Goal: Task Accomplishment & Management: Use online tool/utility

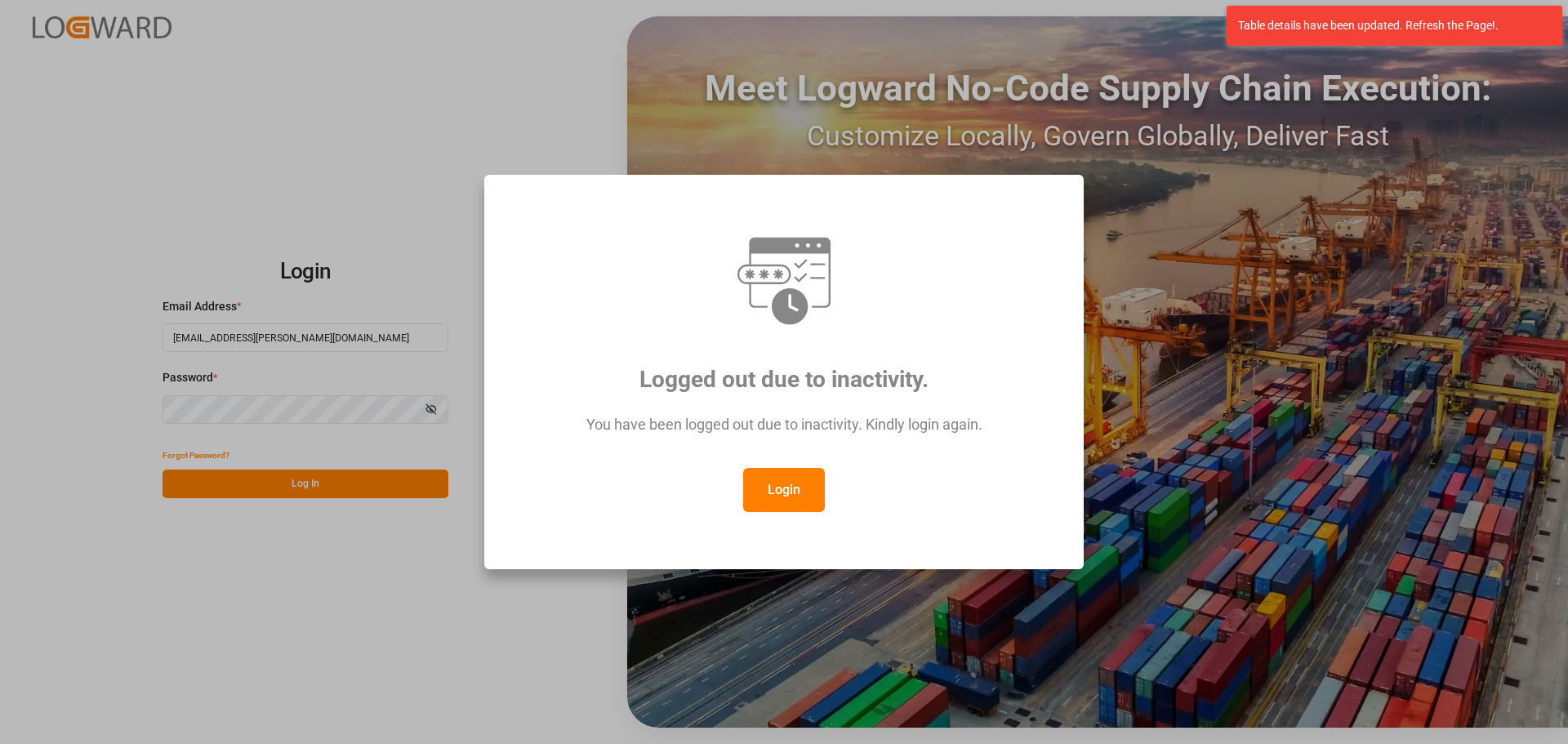
click at [799, 484] on button "Login" at bounding box center [783, 490] width 82 height 44
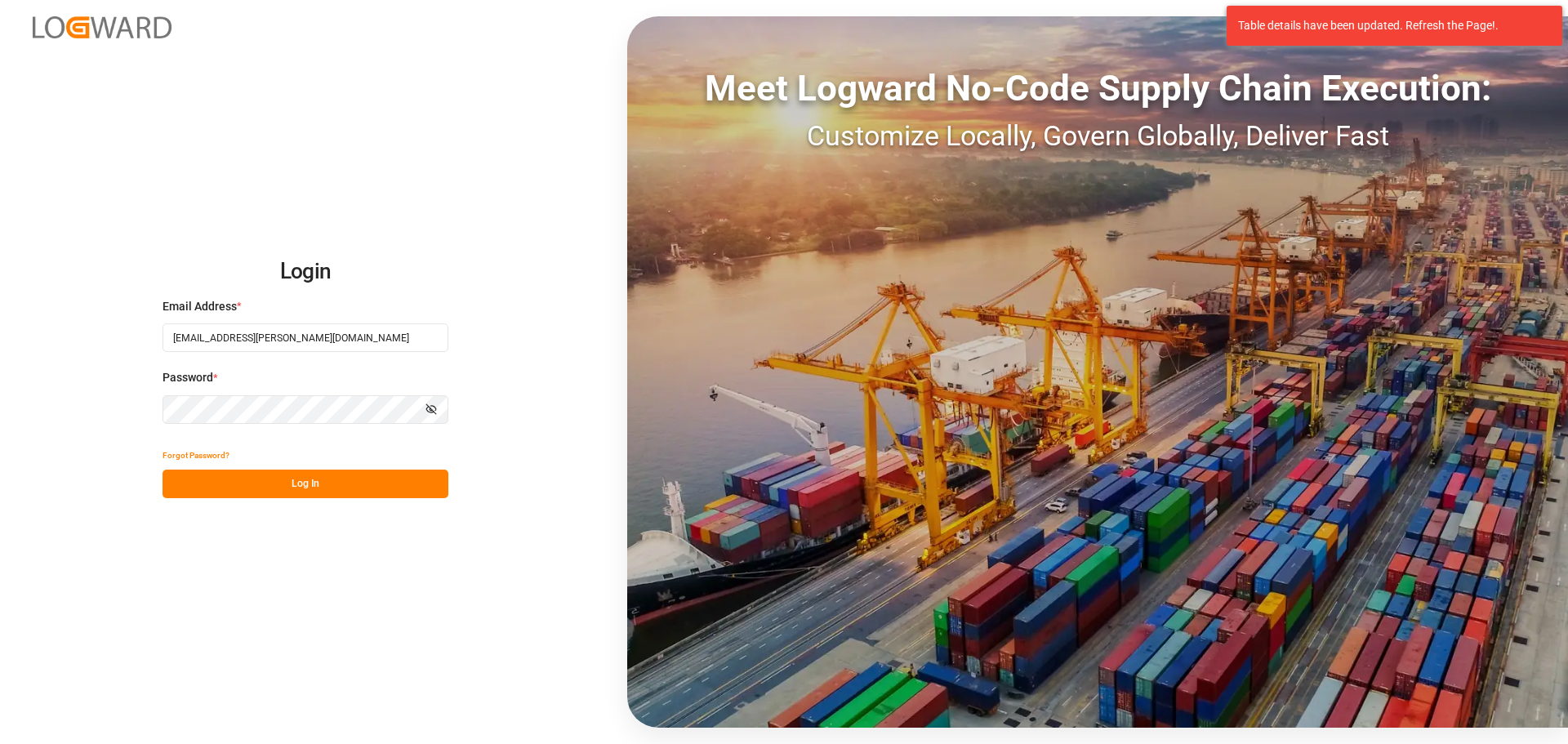
click at [248, 476] on button "Log In" at bounding box center [305, 484] width 286 height 29
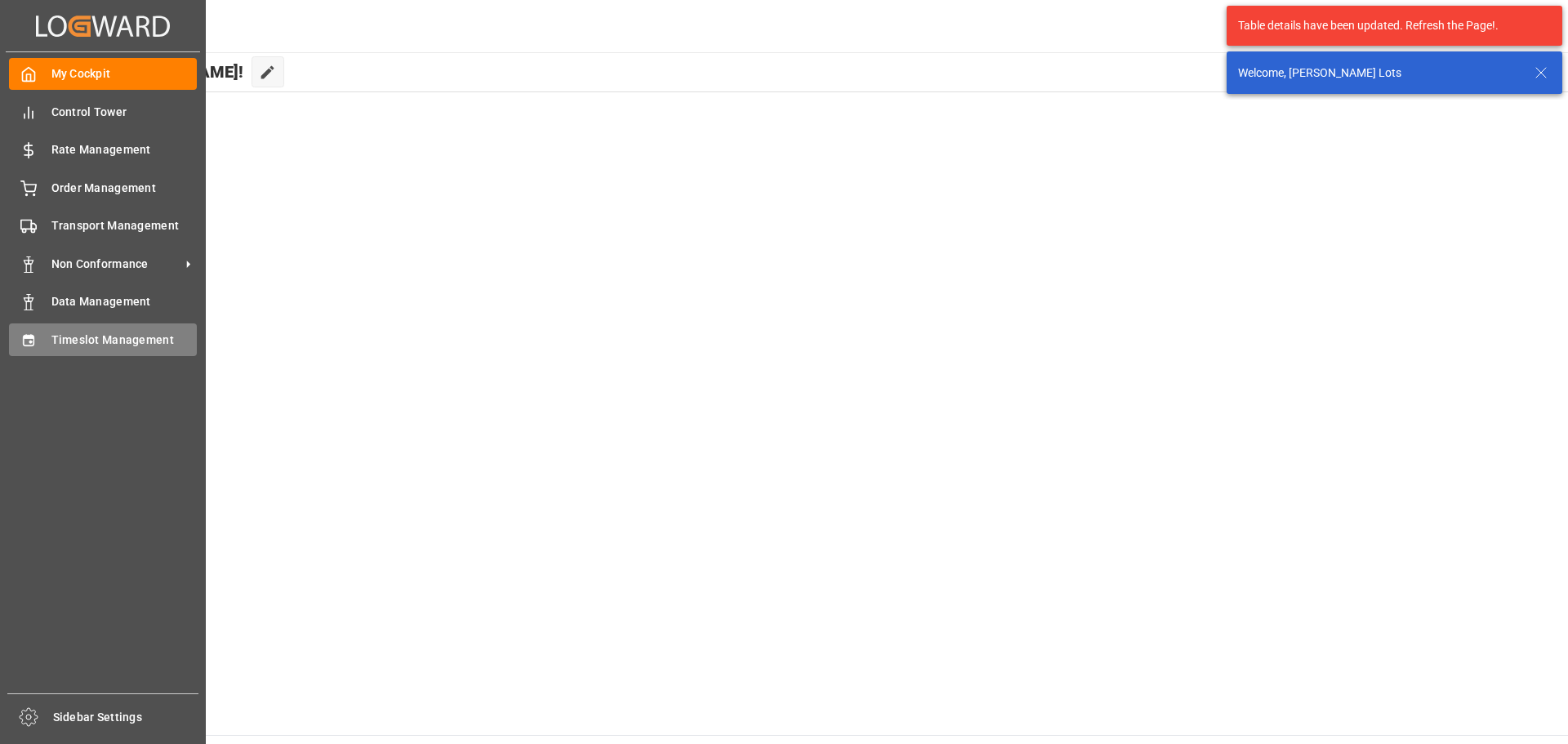
click at [141, 338] on span "Timeslot Management" at bounding box center [124, 340] width 146 height 17
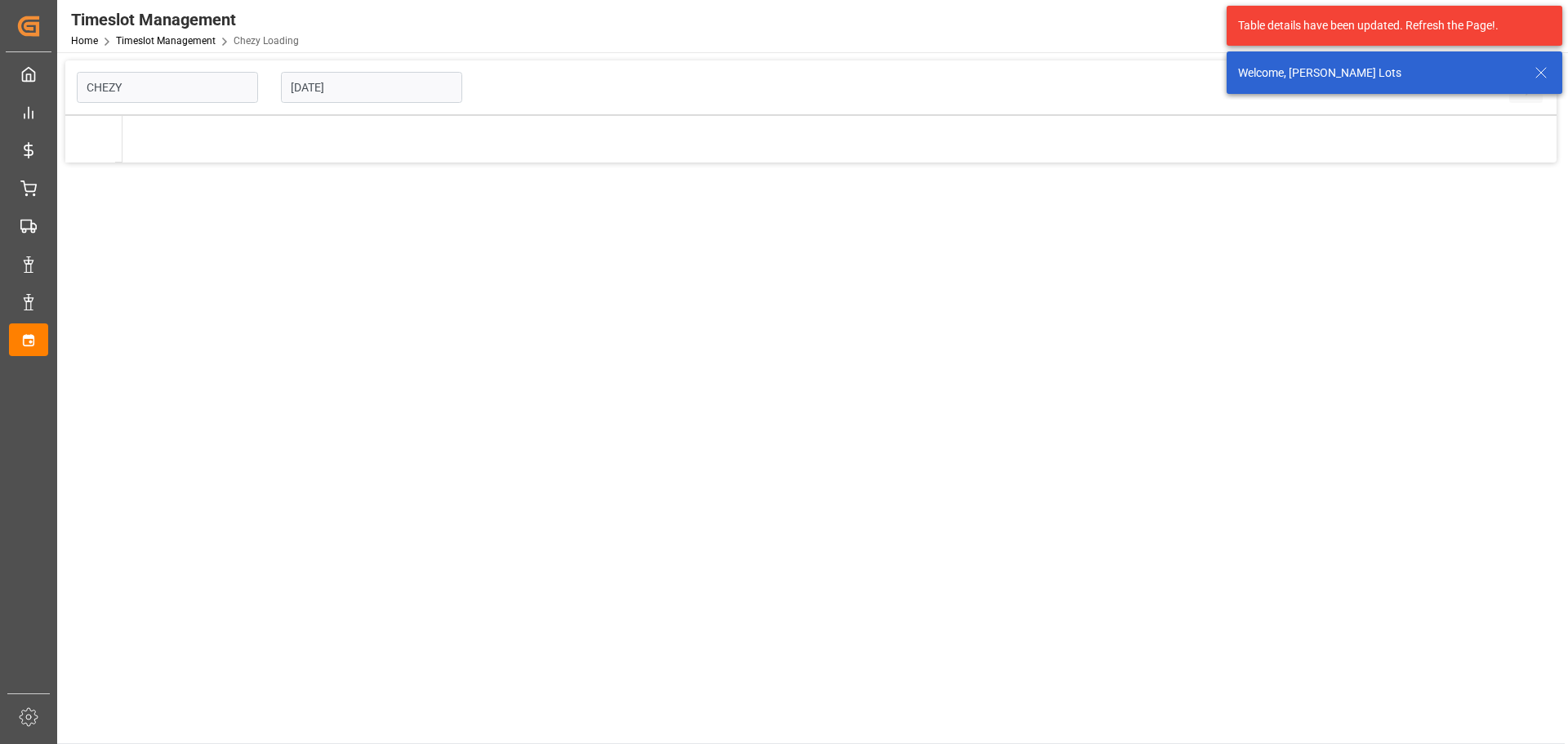
type input "Chezy Loading"
